Goal: Task Accomplishment & Management: Manage account settings

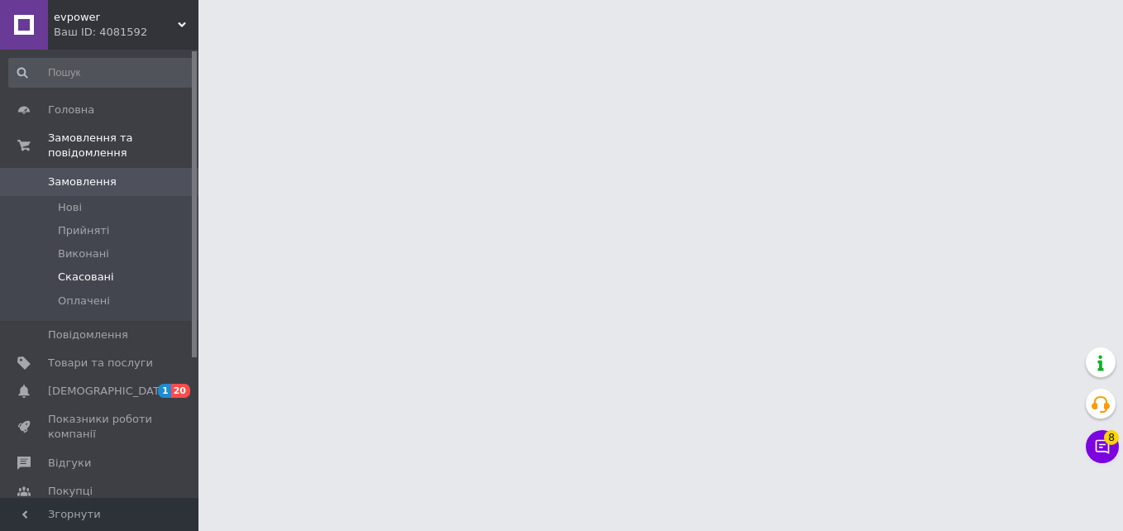
click at [84, 270] on span "Скасовані" at bounding box center [86, 277] width 56 height 15
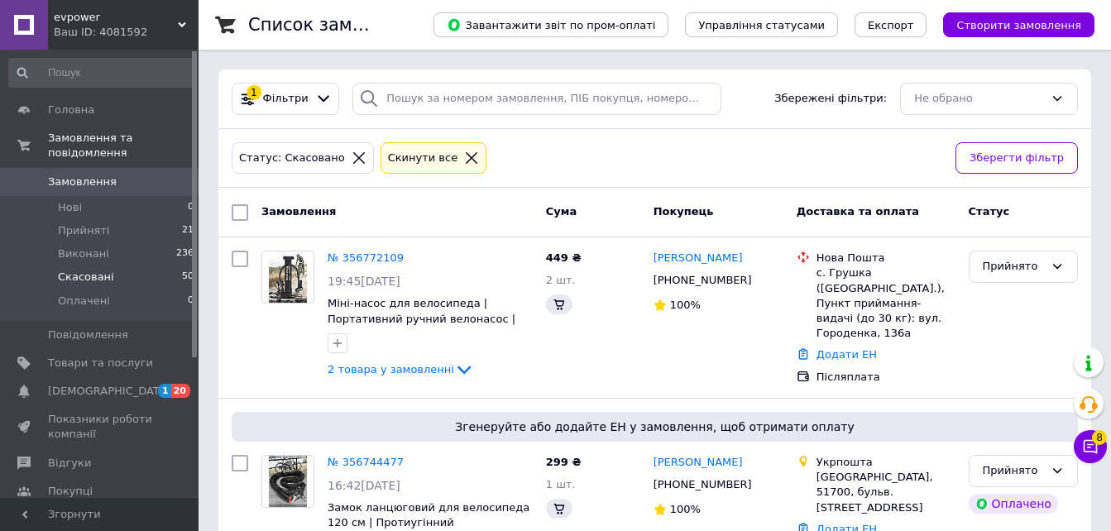
click at [103, 270] on span "Скасовані" at bounding box center [86, 277] width 56 height 15
click at [102, 270] on span "Скасовані" at bounding box center [86, 277] width 56 height 15
click at [464, 156] on icon at bounding box center [471, 158] width 15 height 15
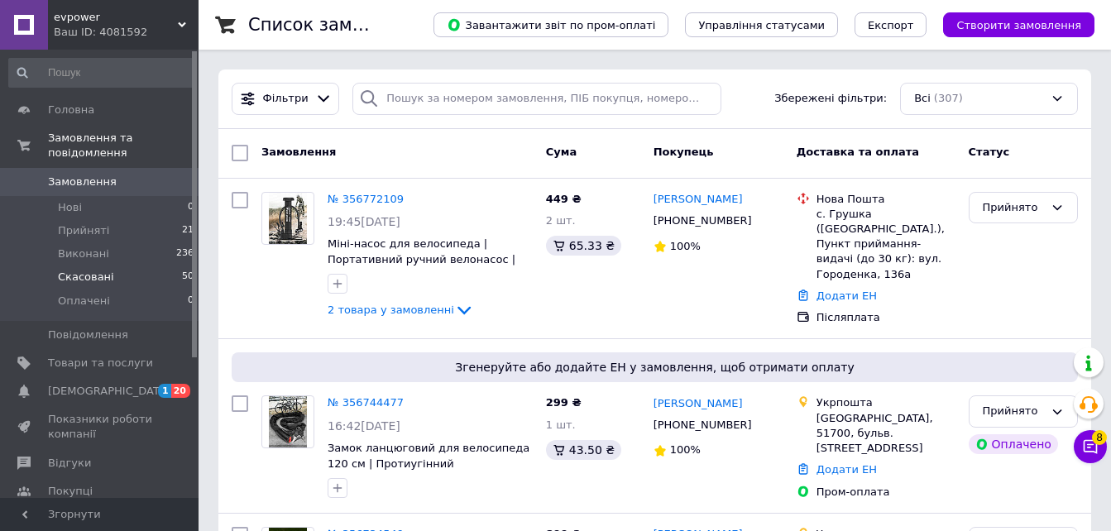
click at [101, 270] on span "Скасовані" at bounding box center [86, 277] width 56 height 15
